Goal: Task Accomplishment & Management: Use online tool/utility

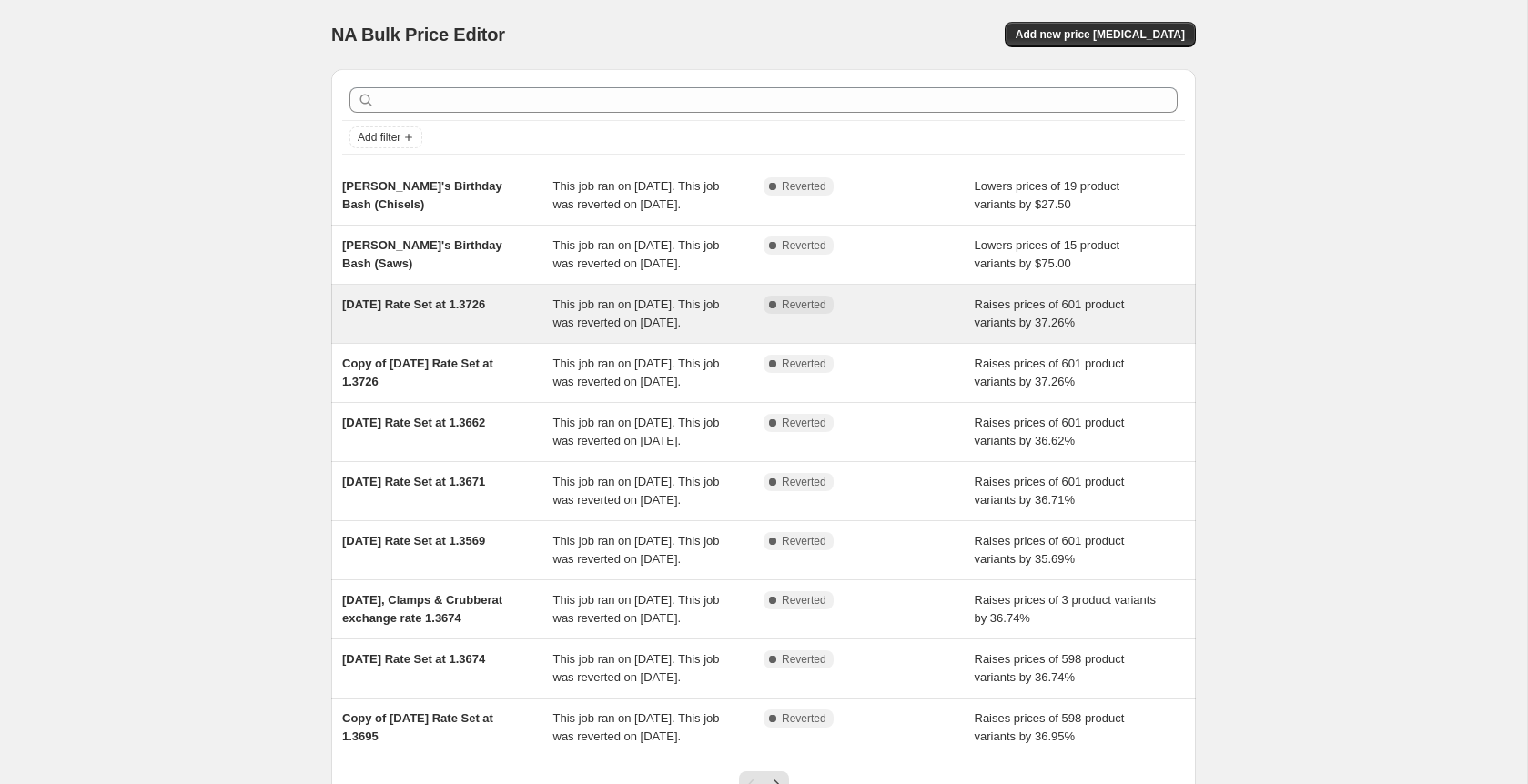
click at [477, 327] on div "[DATE] Rate Set at 1.3726 This job ran on [DATE]. This job was reverted on [DAT…" at bounding box center [763, 314] width 864 height 58
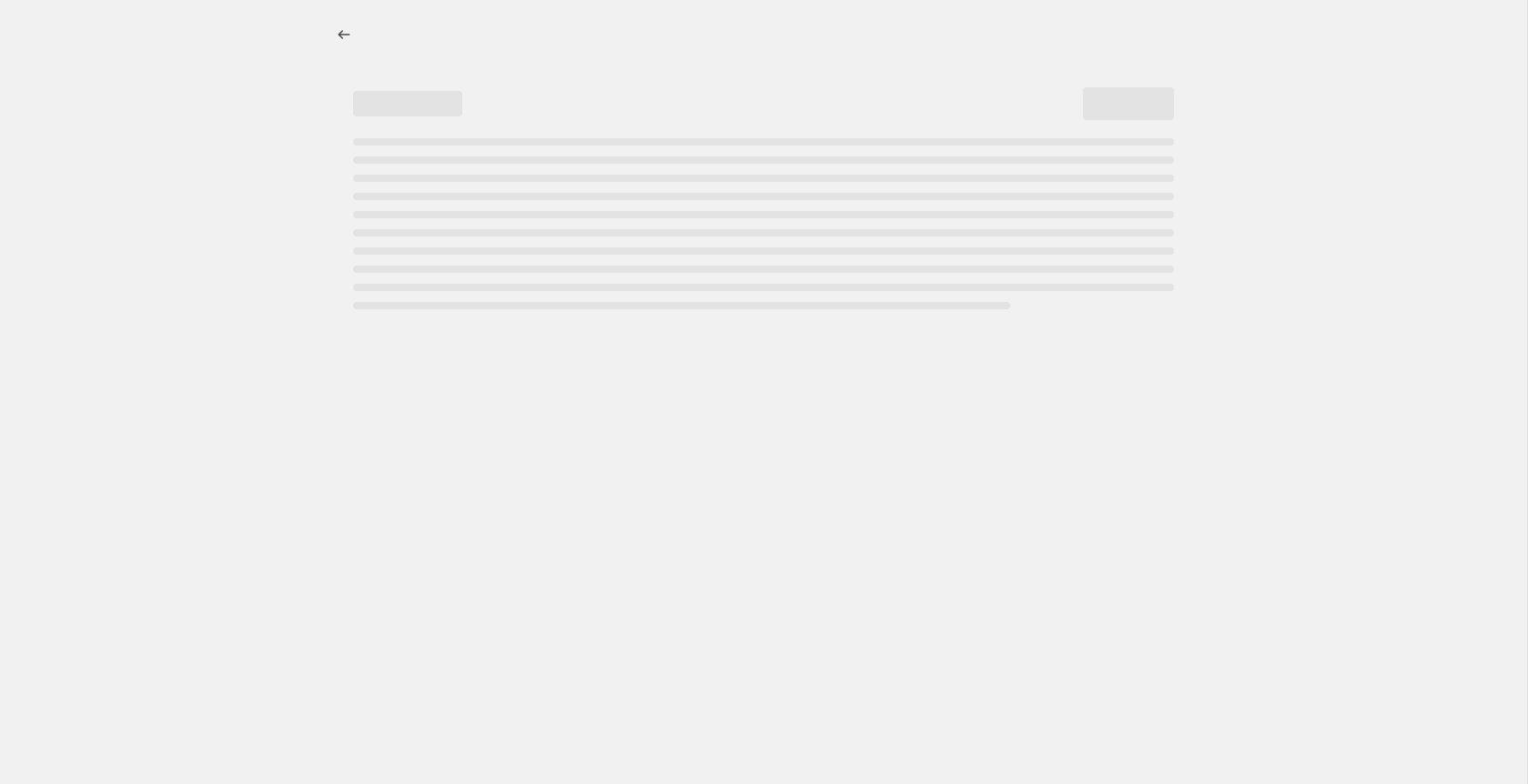
select select "percentage"
select select "not_equal"
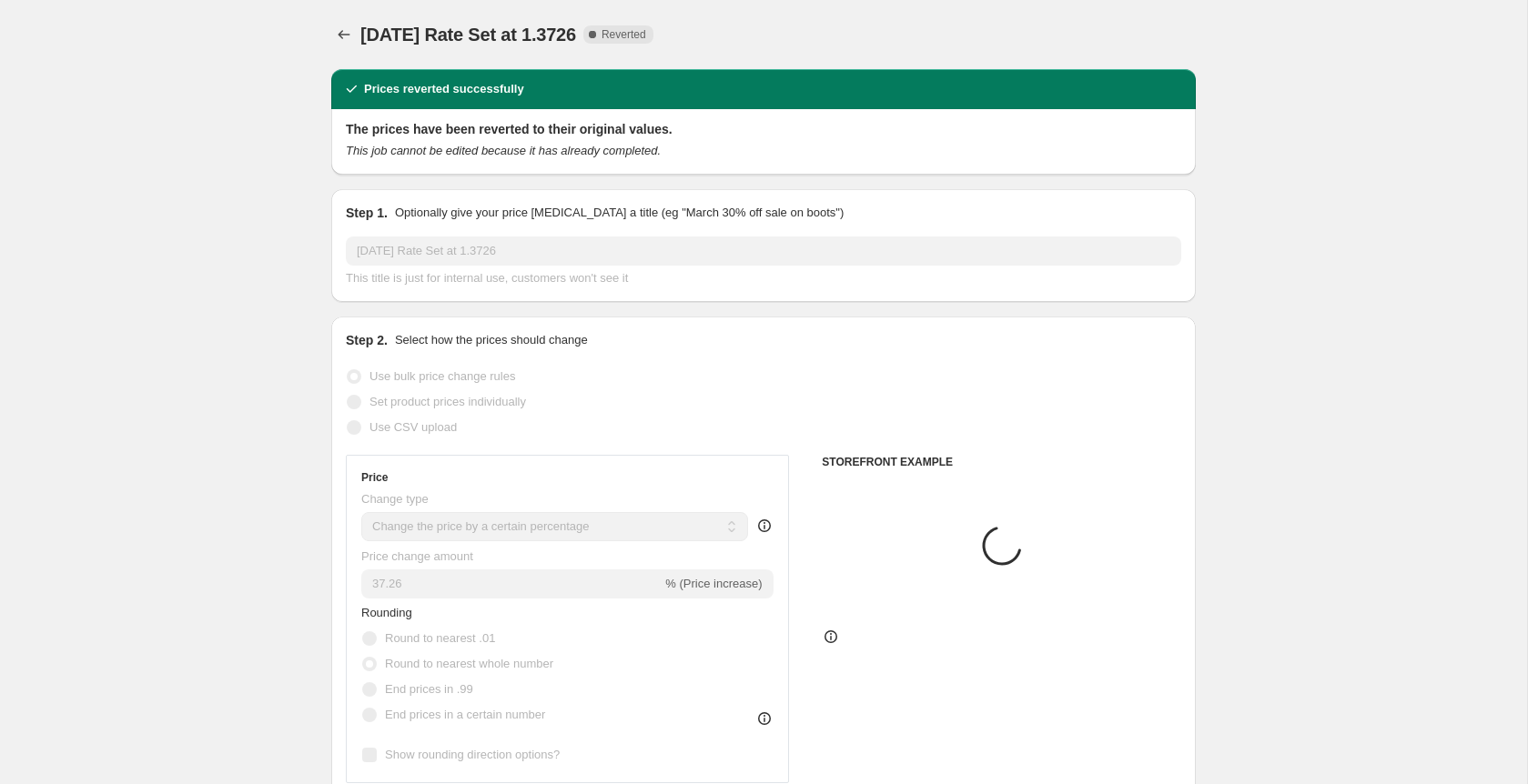
select select "tag"
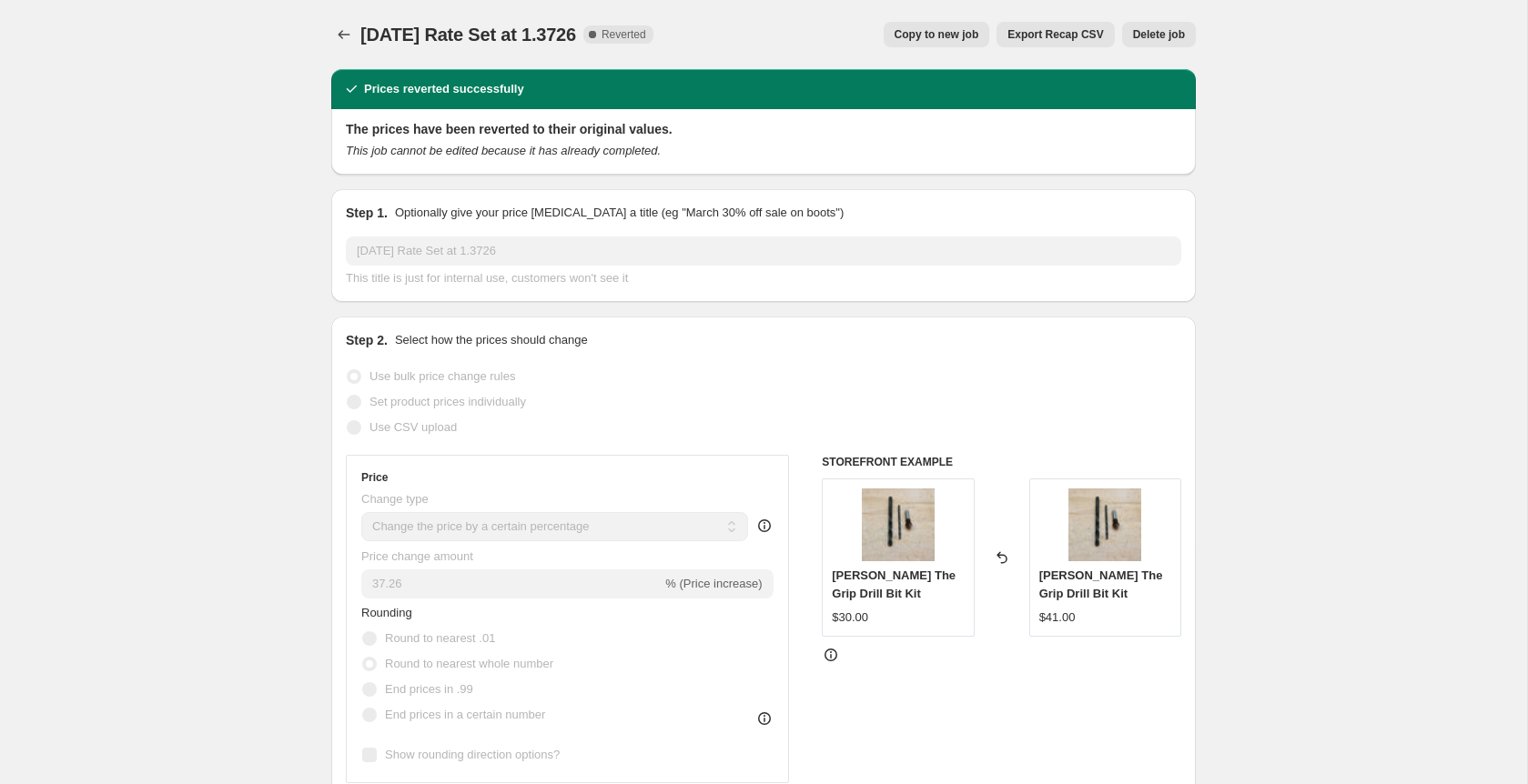
click at [934, 37] on span "Copy to new job" at bounding box center [936, 35] width 85 height 15
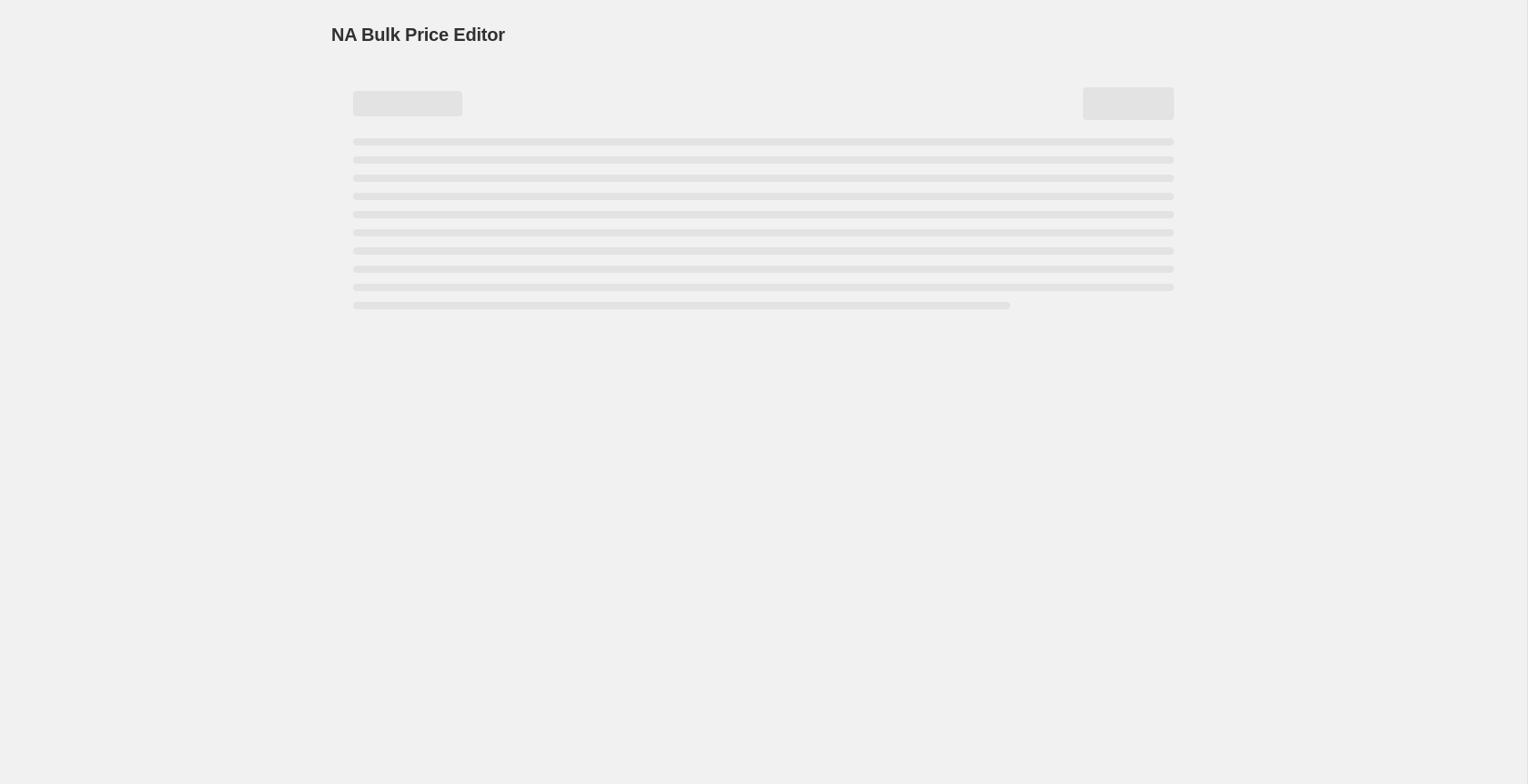
select select "percentage"
select select "tag"
select select "not_equal"
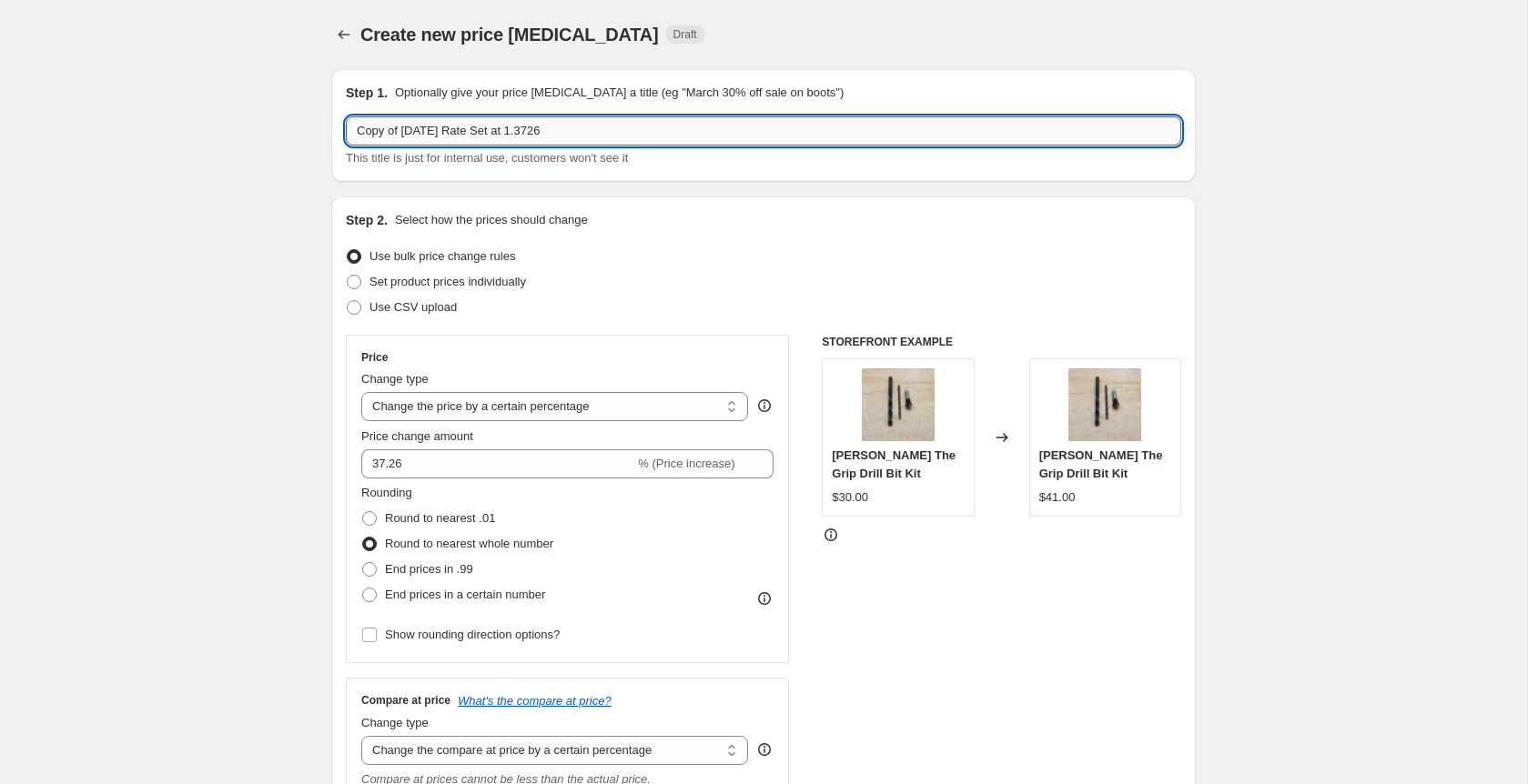
click at [601, 128] on input "Copy of [DATE] Rate Set at 1.3726" at bounding box center [763, 131] width 835 height 29
drag, startPoint x: 444, startPoint y: 134, endPoint x: 261, endPoint y: 135, distance: 183.0
type input "[DATE] Rate Set at 1.3777"
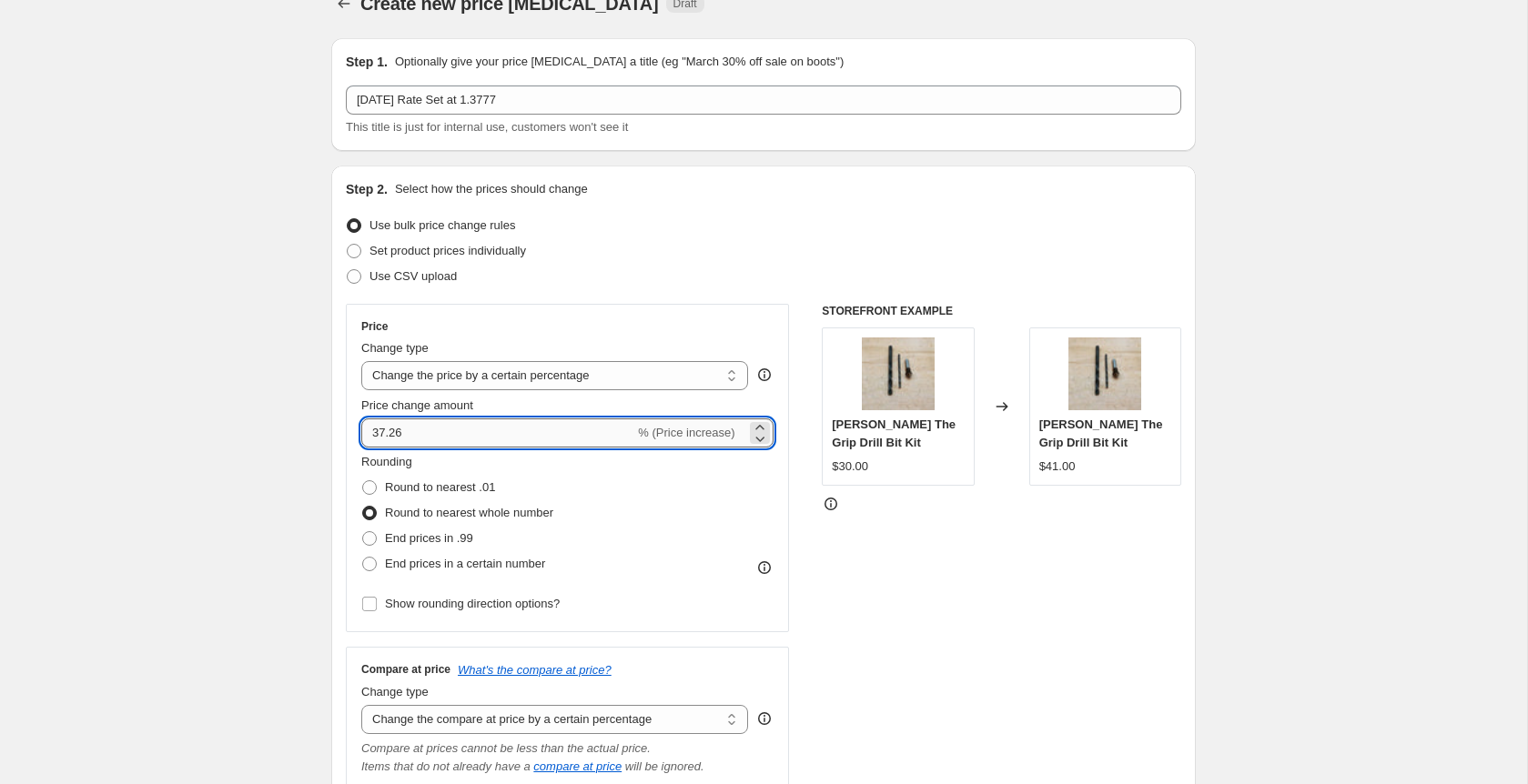
scroll to position [32, 0]
click at [444, 445] on input "37.26" at bounding box center [498, 433] width 273 height 29
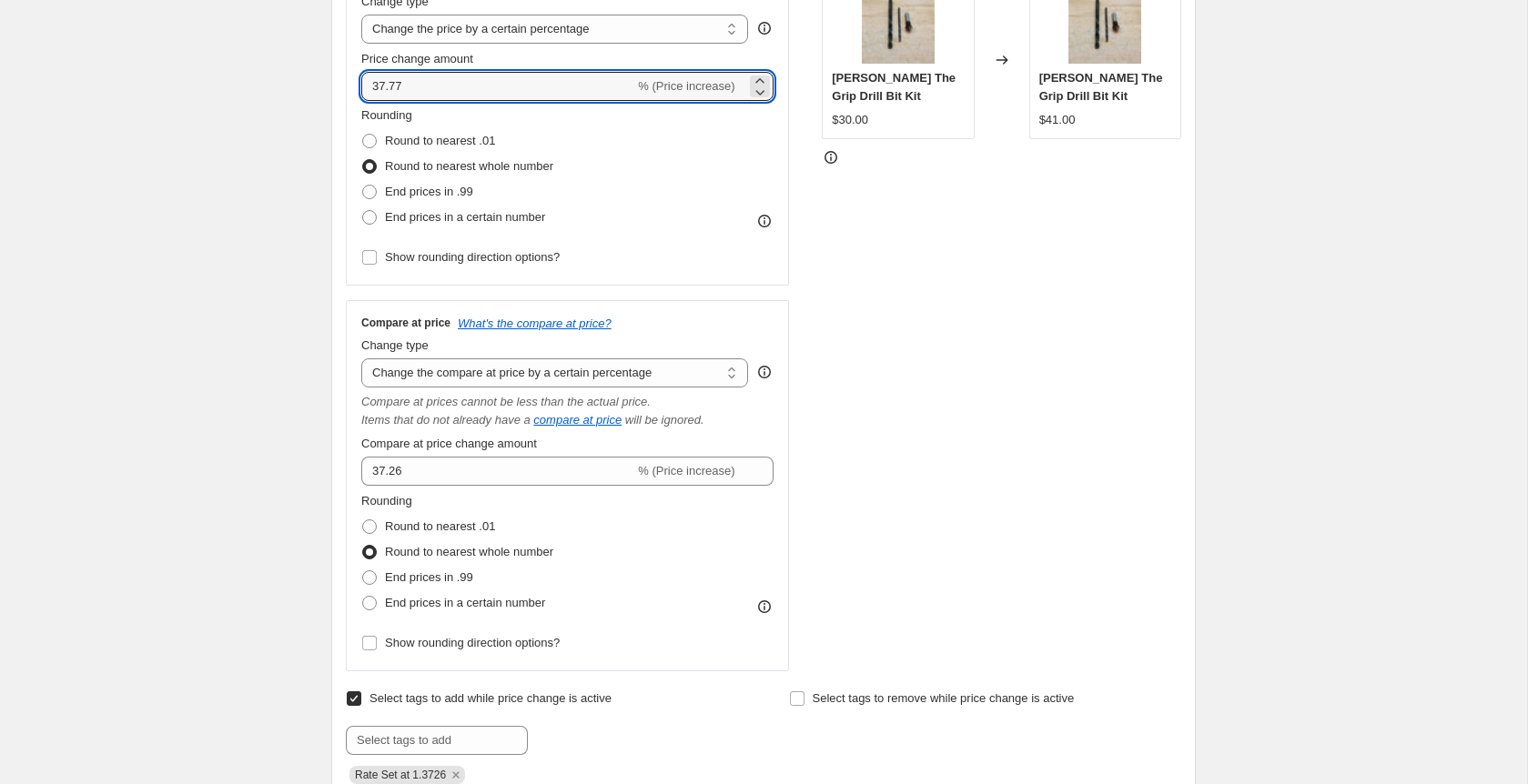
scroll to position [380, 0]
type input "37.77"
click at [409, 264] on span "Show rounding direction options?" at bounding box center [473, 256] width 175 height 18
click at [377, 263] on input "Show rounding direction options?" at bounding box center [370, 256] width 15 height 15
checkbox input "true"
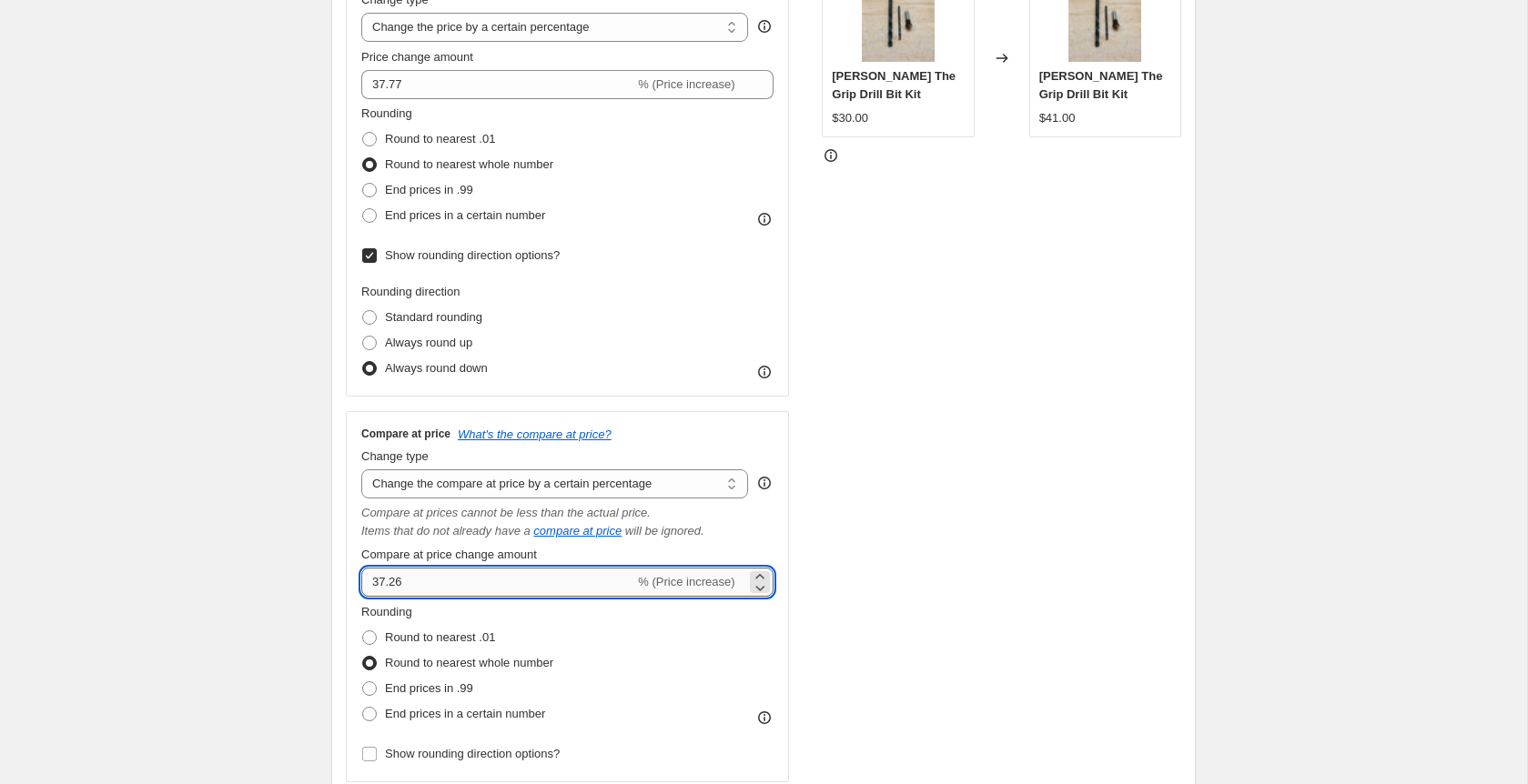
click at [448, 579] on input "37.26" at bounding box center [498, 583] width 273 height 29
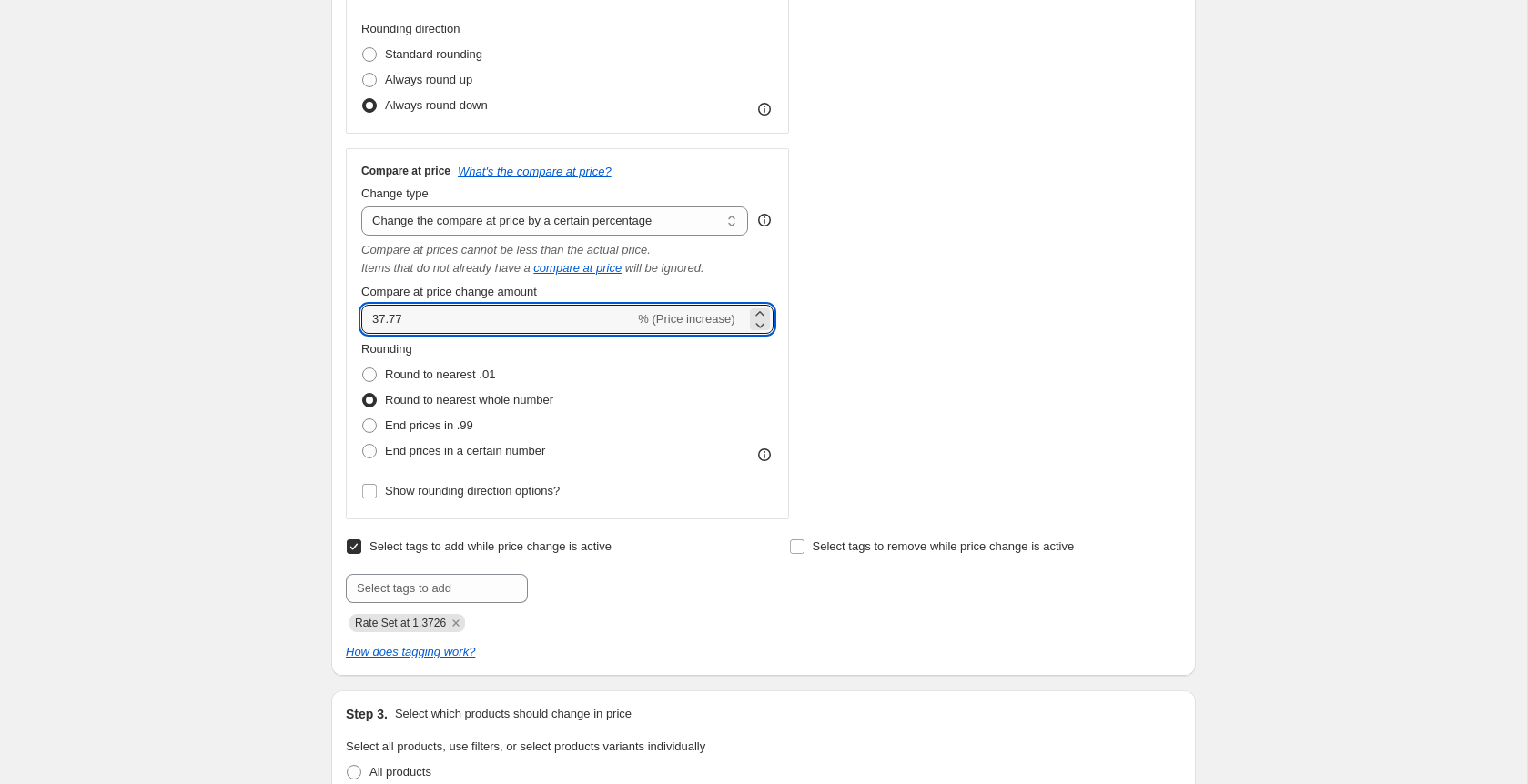
scroll to position [648, 0]
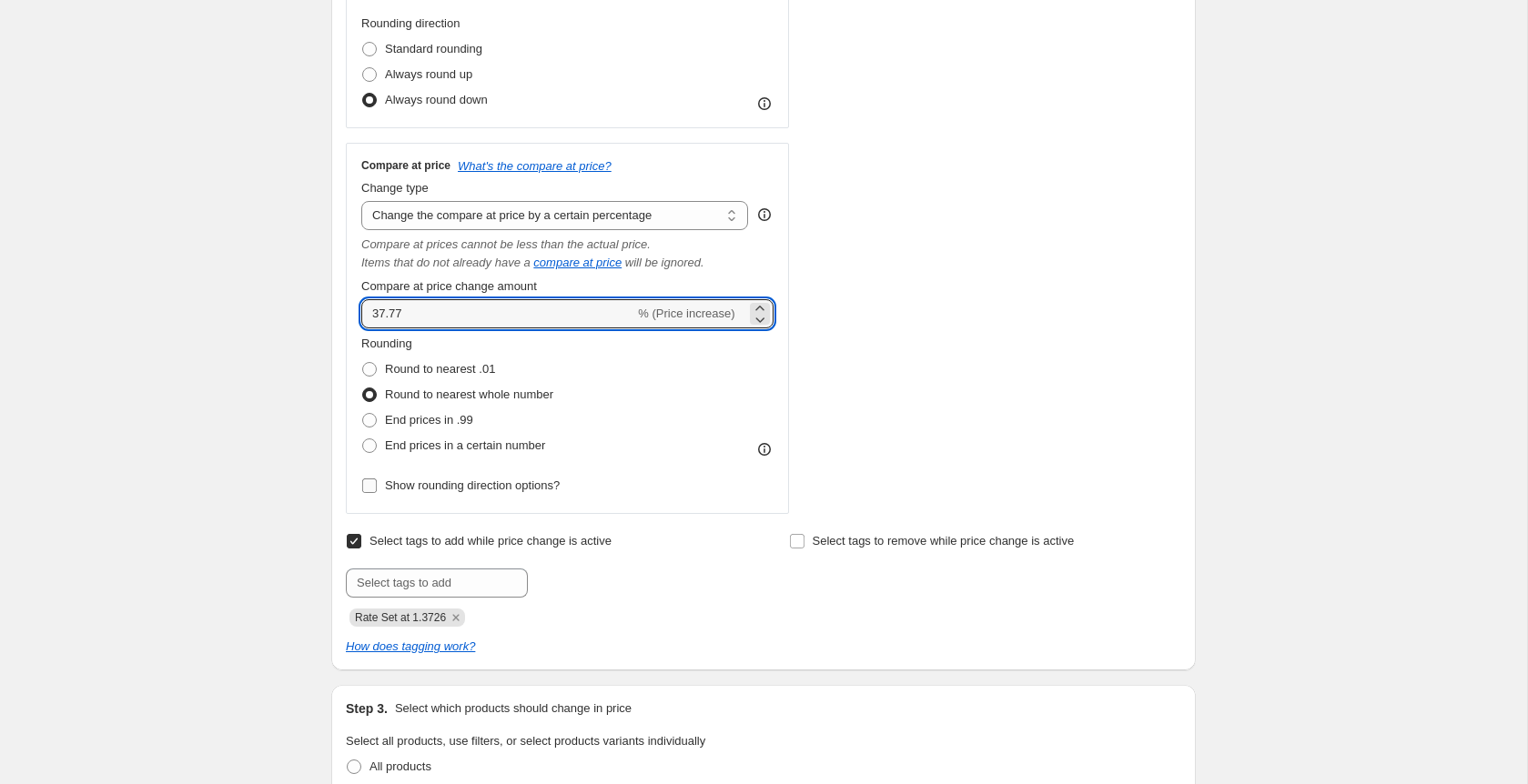
type input "37.77"
click at [372, 482] on input "Show rounding direction options?" at bounding box center [370, 486] width 15 height 15
checkbox input "true"
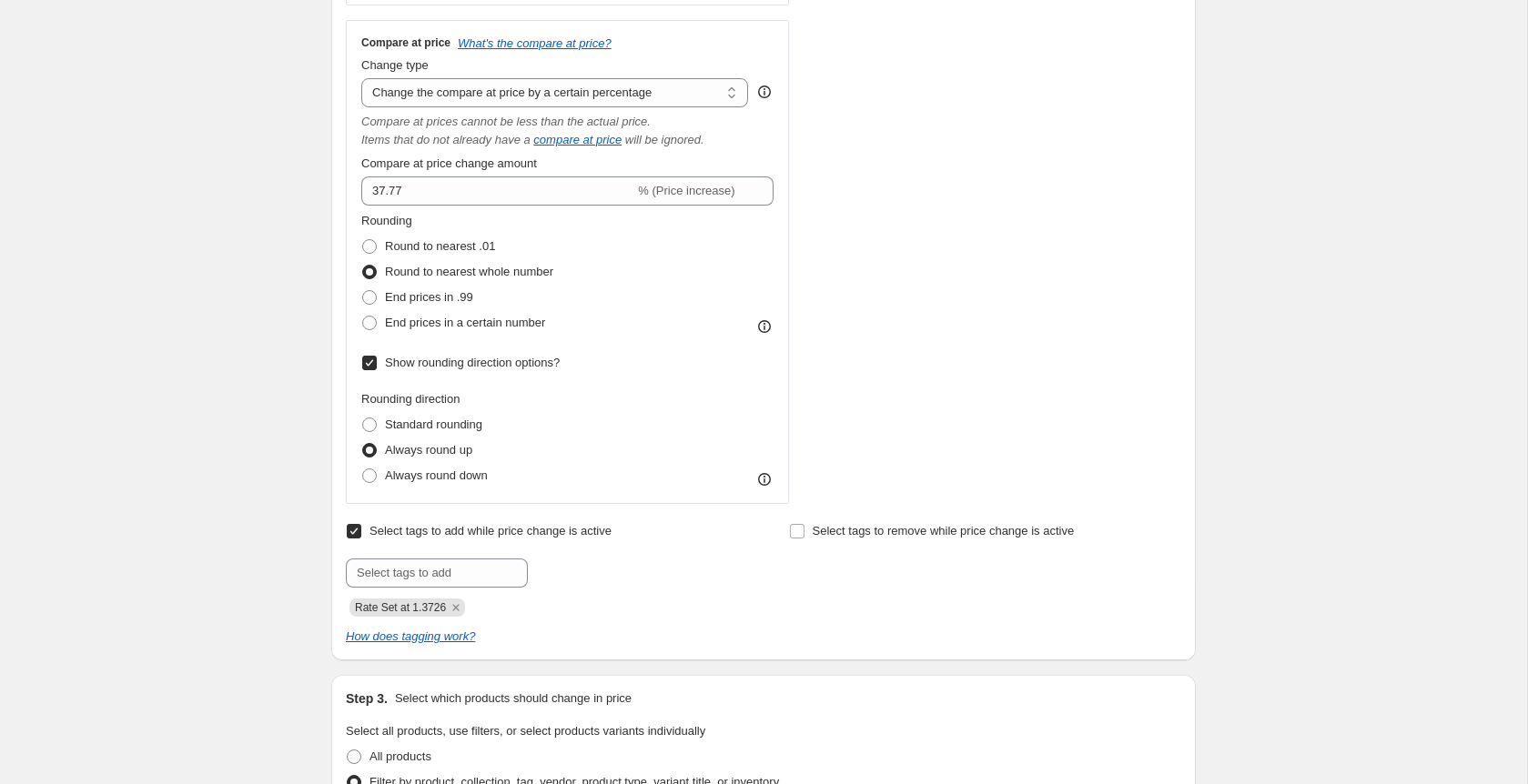
scroll to position [792, 0]
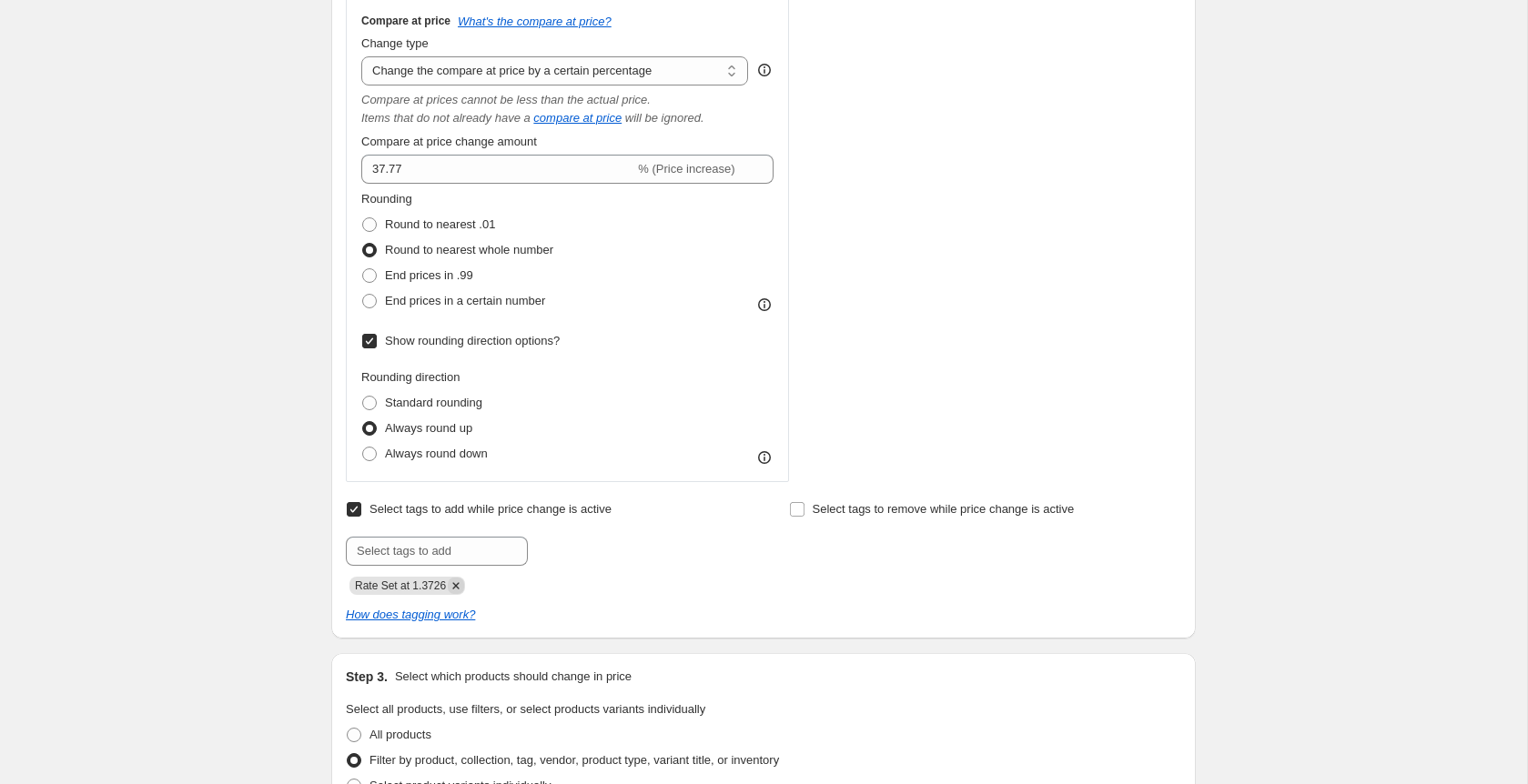
click at [463, 585] on icon "Remove Rate Set at 1.3726" at bounding box center [456, 586] width 16 height 16
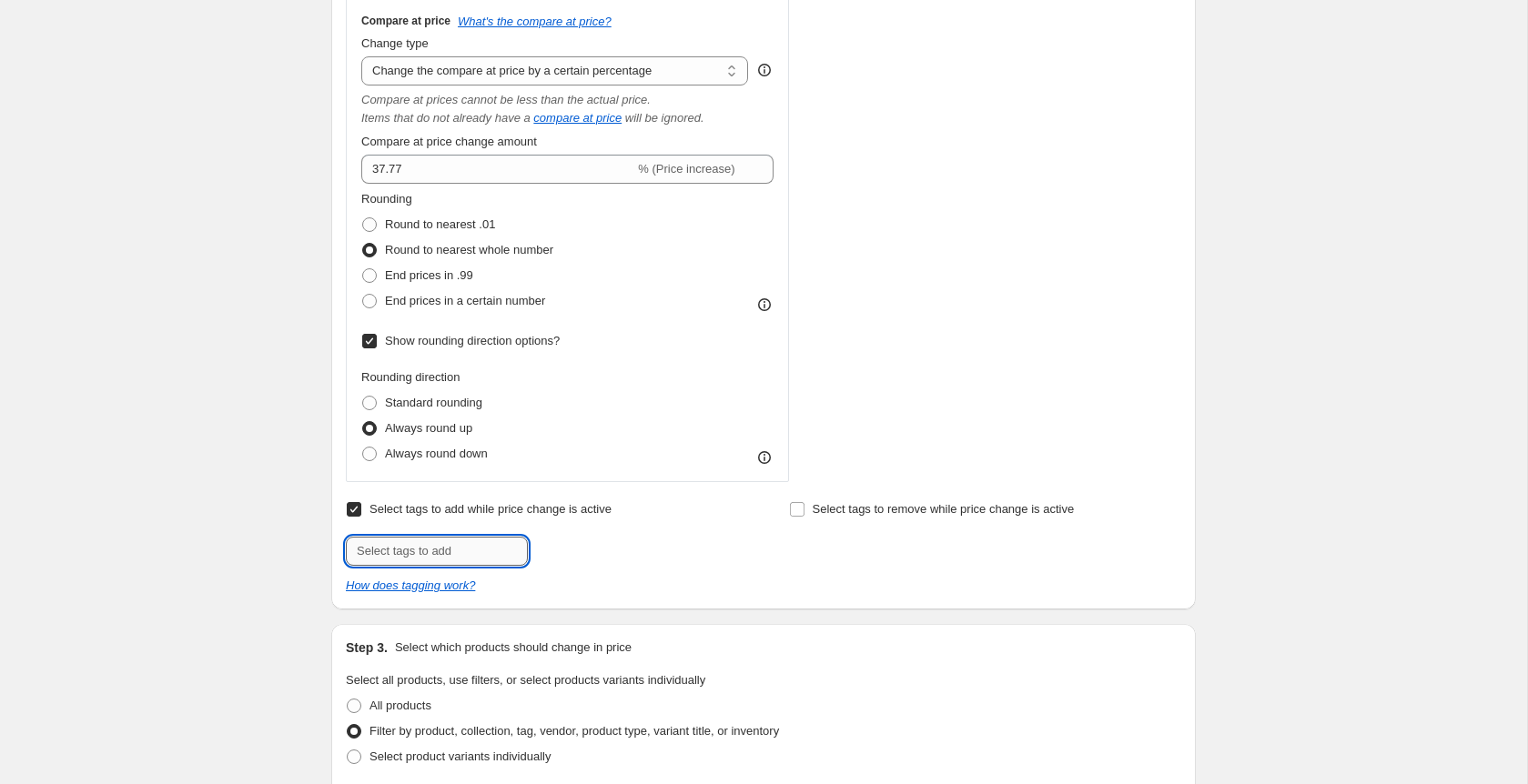
click at [459, 561] on input "text" at bounding box center [437, 552] width 182 height 29
type input "Rate Set at 1.3777"
click at [578, 544] on span "Rate Set at ..." at bounding box center [602, 550] width 68 height 13
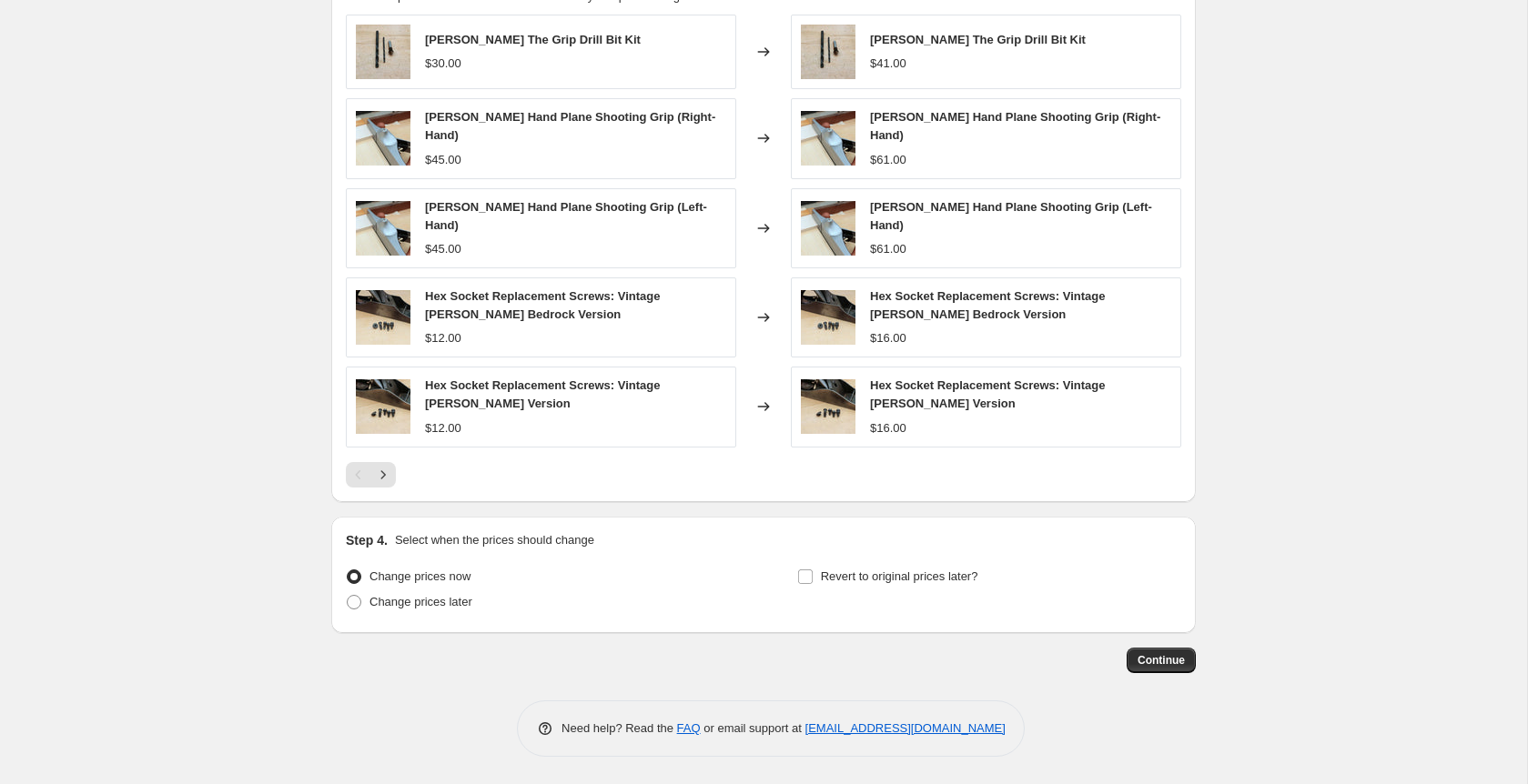
scroll to position [1859, 0]
click at [889, 571] on span "Revert to original prices later?" at bounding box center [899, 576] width 158 height 14
click at [812, 571] on input "Revert to original prices later?" at bounding box center [805, 577] width 15 height 15
checkbox input "true"
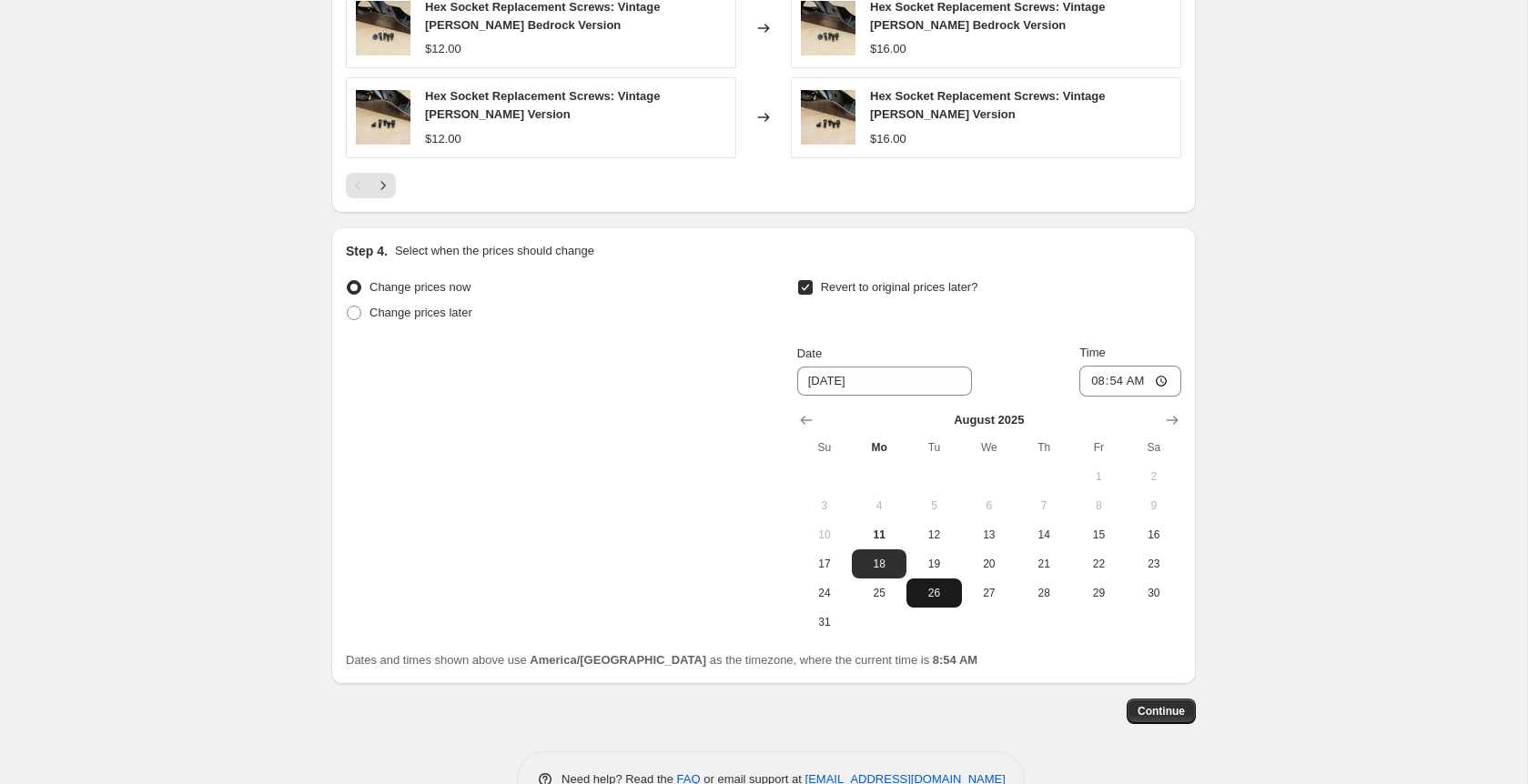
scroll to position [2152, 0]
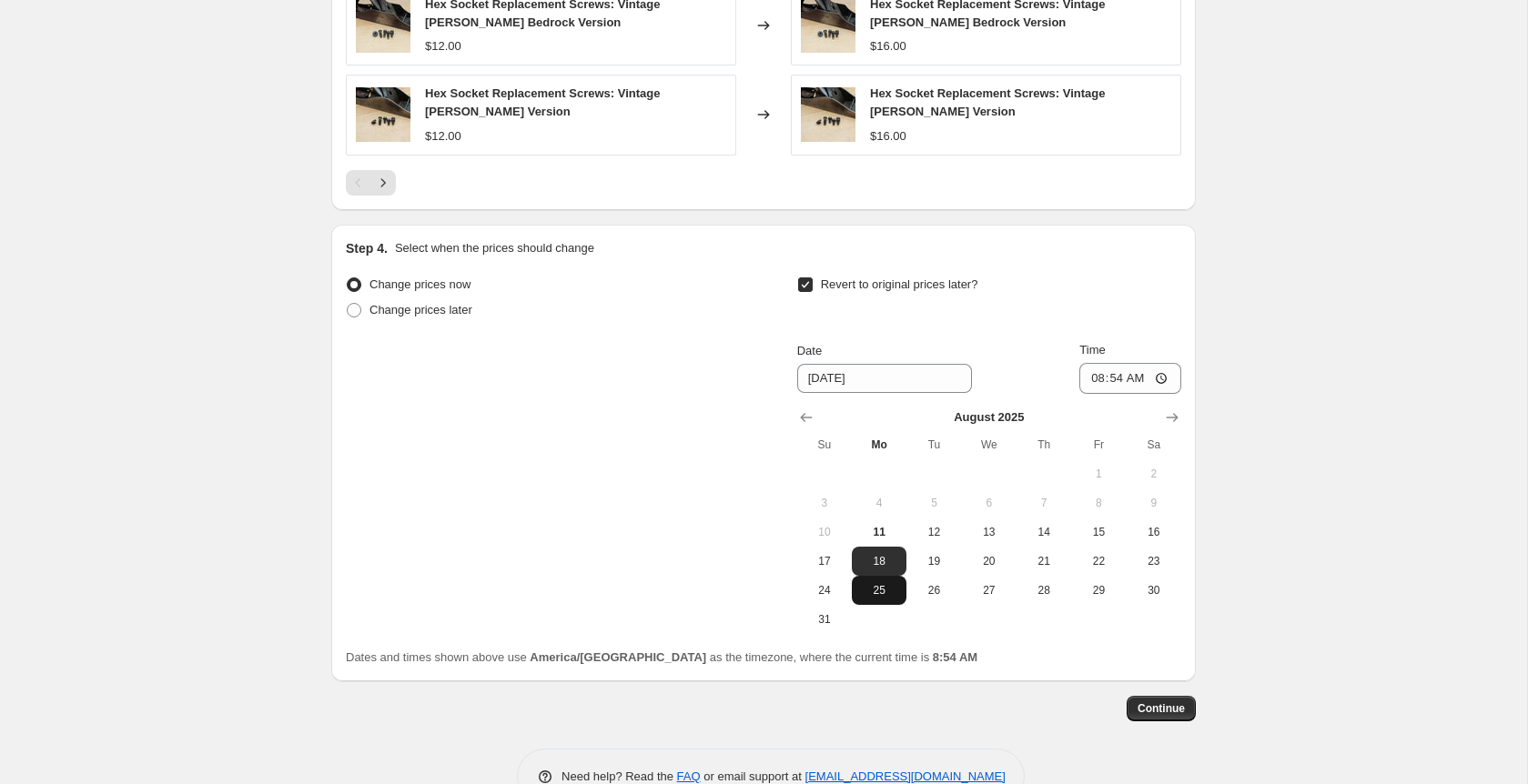
click at [883, 596] on span "25" at bounding box center [879, 591] width 40 height 15
type input "[DATE]"
click at [1126, 382] on input "08:54" at bounding box center [1130, 379] width 102 height 31
type input "08:00"
click at [1161, 707] on span "Continue" at bounding box center [1161, 709] width 47 height 15
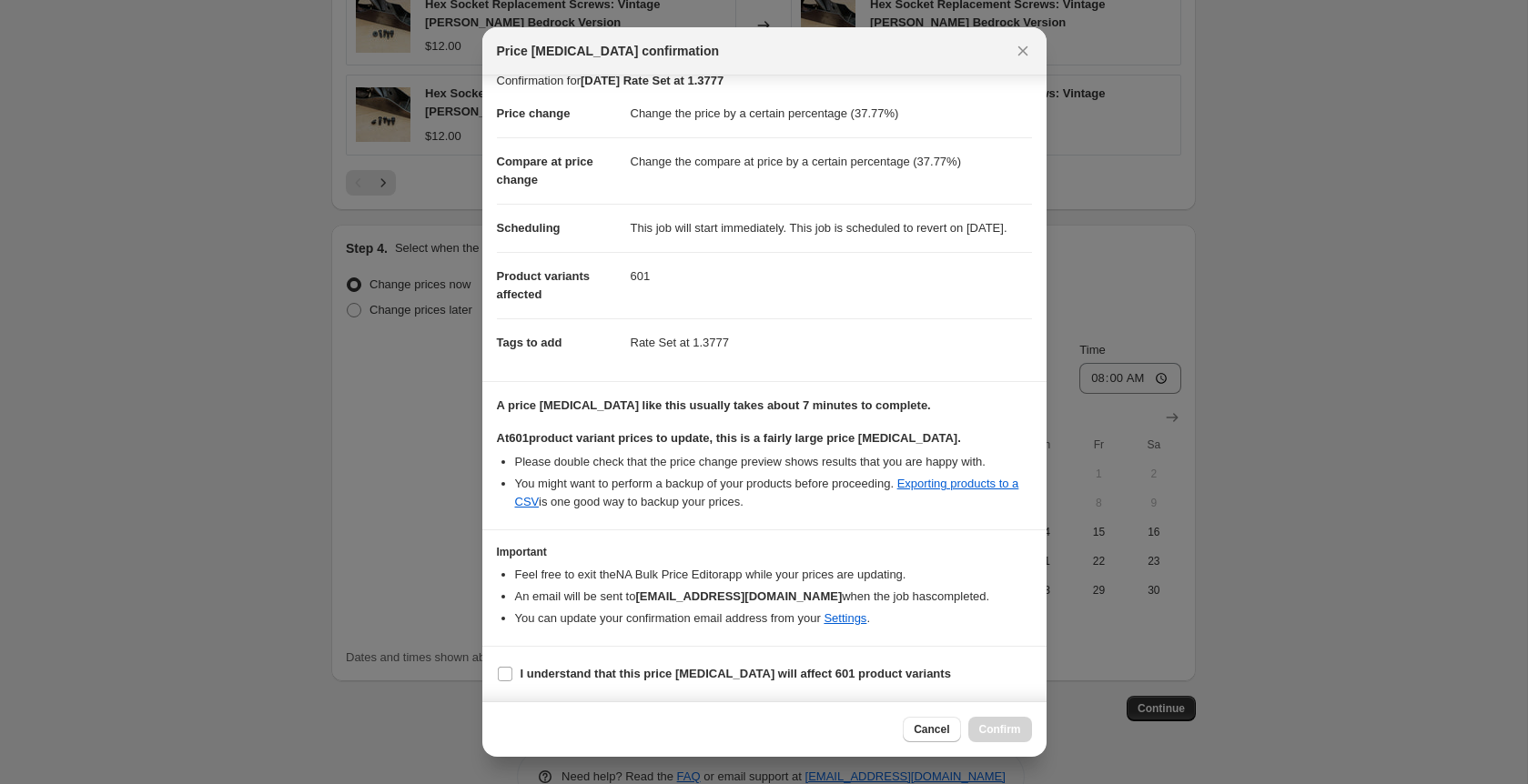
scroll to position [36, 0]
click at [637, 675] on b "I understand that this price [MEDICAL_DATA] will affect 601 product variants" at bounding box center [736, 674] width 431 height 14
click at [513, 675] on input "I understand that this price [MEDICAL_DATA] will affect 601 product variants" at bounding box center [505, 675] width 15 height 15
checkbox input "true"
click at [985, 740] on button "Confirm" at bounding box center [1000, 730] width 64 height 25
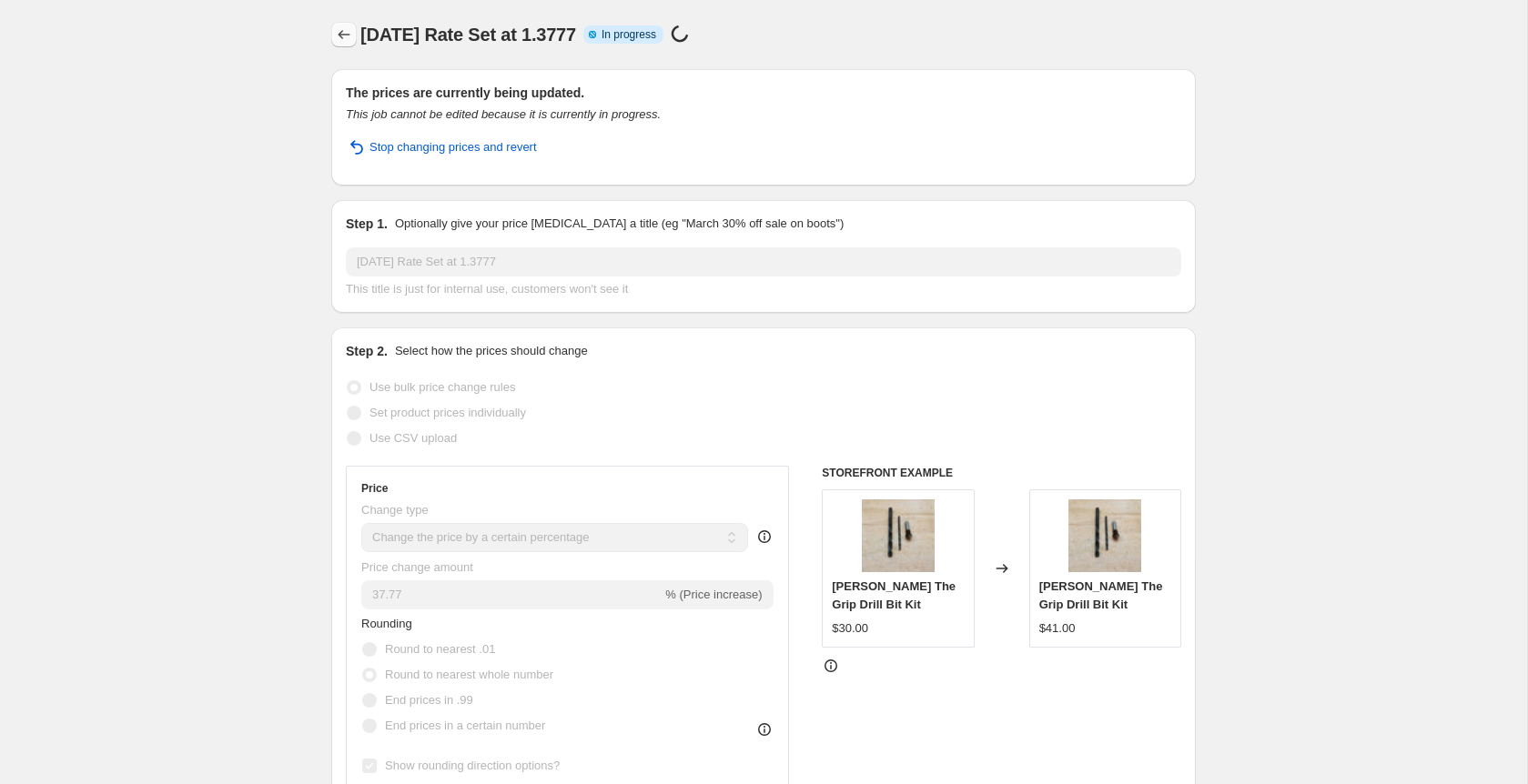
click at [342, 33] on icon "Price change jobs" at bounding box center [344, 35] width 18 height 18
